Goal: Find specific page/section: Find specific page/section

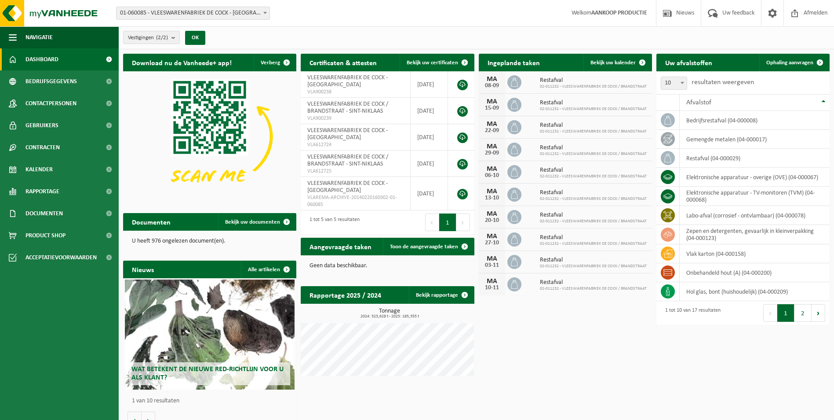
click at [169, 14] on span "01-060085 - VLEESWARENFABRIEK DE COCK - [GEOGRAPHIC_DATA]" at bounding box center [193, 13] width 153 height 12
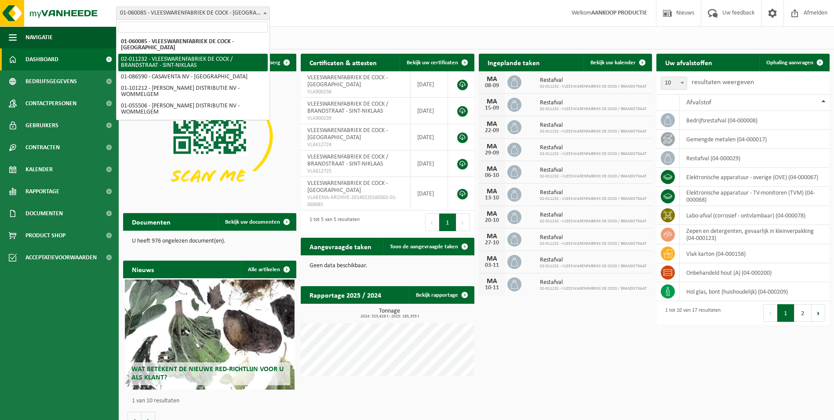
select select "2131"
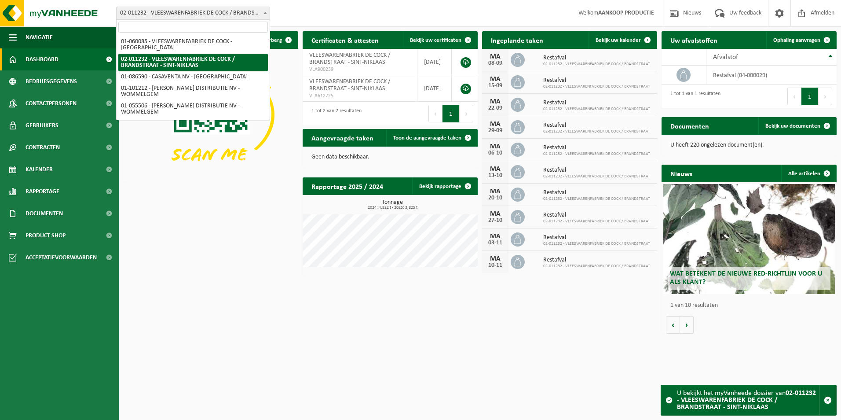
click at [191, 16] on span "02-011232 - VLEESWARENFABRIEK DE COCK / BRANDSTRAAT - SINT-NIKLAAS" at bounding box center [193, 13] width 153 height 12
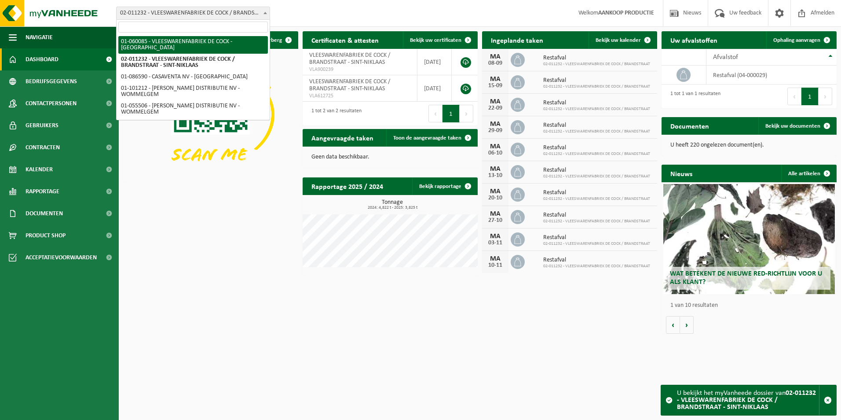
select select "396"
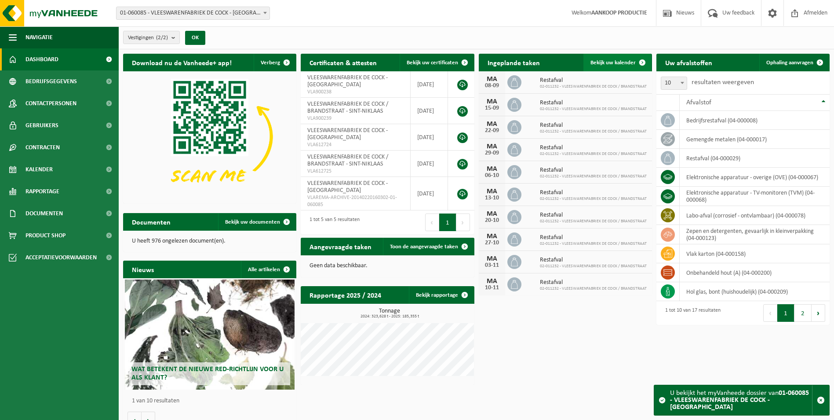
click at [638, 61] on span at bounding box center [643, 63] width 18 height 18
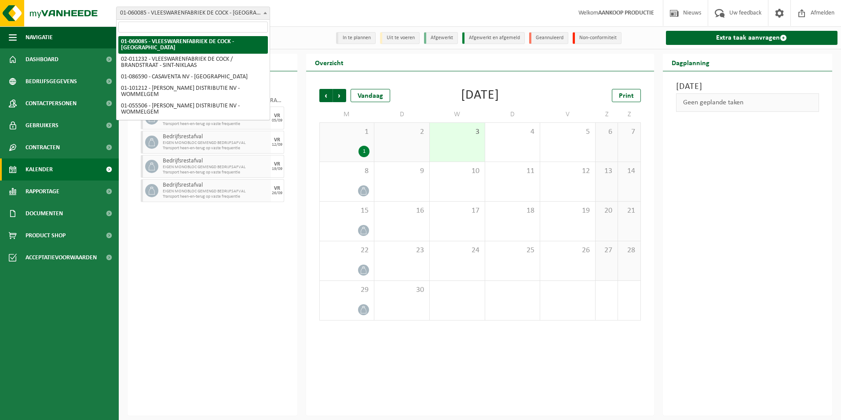
click at [179, 9] on span "01-060085 - VLEESWARENFABRIEK DE COCK - [GEOGRAPHIC_DATA]" at bounding box center [193, 13] width 153 height 12
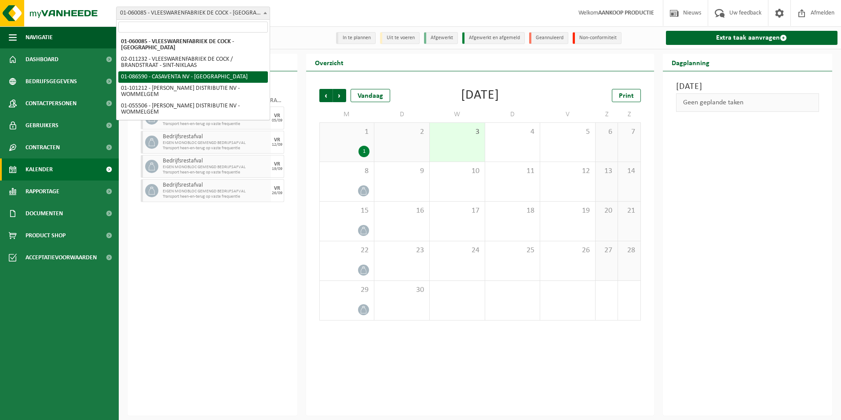
select select "684"
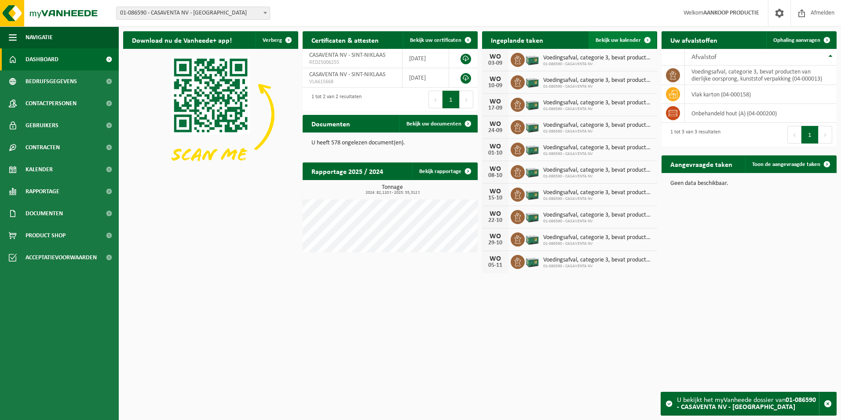
click at [608, 35] on link "Bekijk uw kalender" at bounding box center [622, 40] width 68 height 18
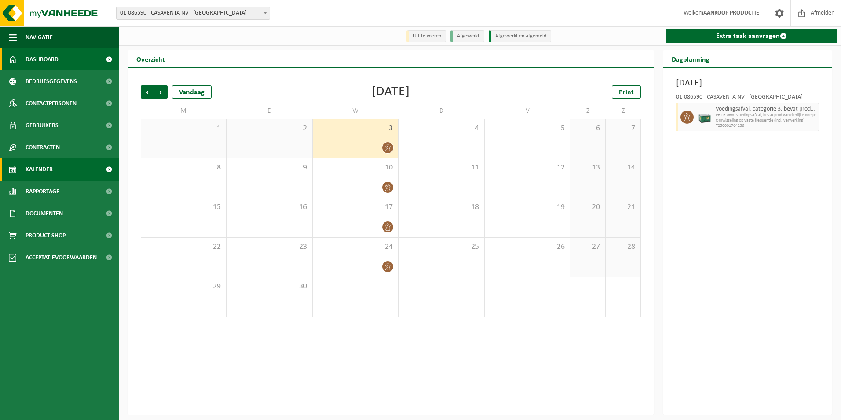
click at [48, 56] on span "Dashboard" at bounding box center [42, 59] width 33 height 22
